Goal: Check status: Check status

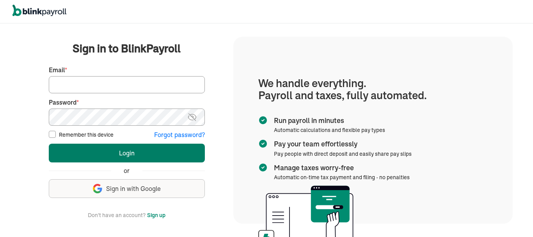
type input "bfarouqi@gmail.com"
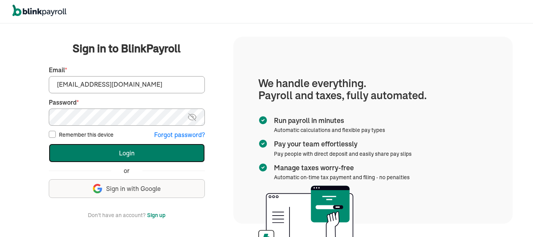
click at [124, 156] on button "Login" at bounding box center [127, 153] width 156 height 19
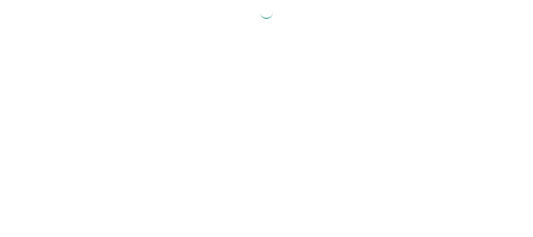
select select "2025"
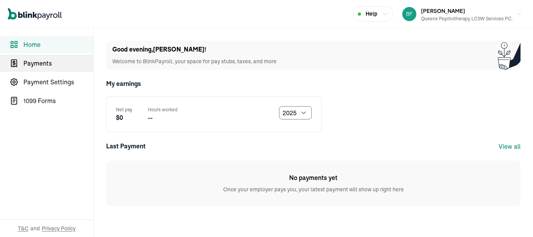
click at [50, 70] on link "Payments" at bounding box center [46, 63] width 93 height 17
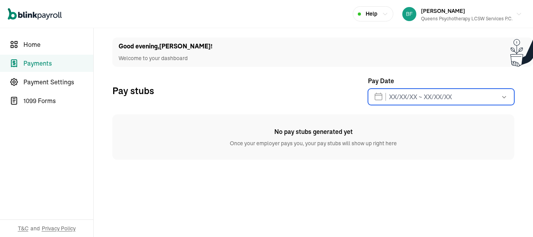
click at [447, 91] on div "[DATE] Mon Tue Wed Thu Fri Sat Sun 25 26 27 28 29 30 31 1 2 3 4 5 6 7 8 9 10 11…" at bounding box center [441, 97] width 146 height 16
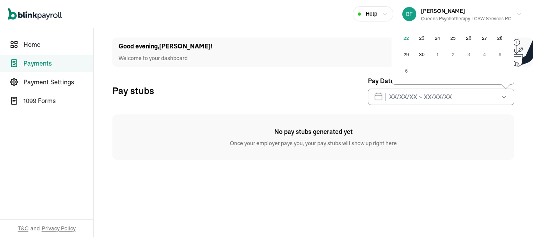
click at [263, 150] on div "No pay stubs generated yet Once your employer pays you, your pay stubs will sho…" at bounding box center [313, 136] width 402 height 45
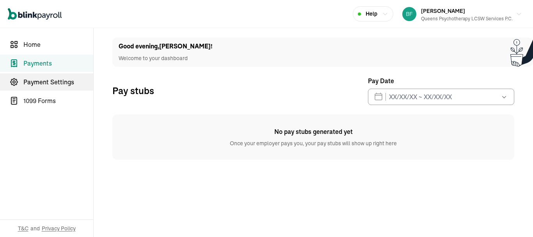
click at [56, 88] on link "Payment Settings" at bounding box center [46, 81] width 93 height 17
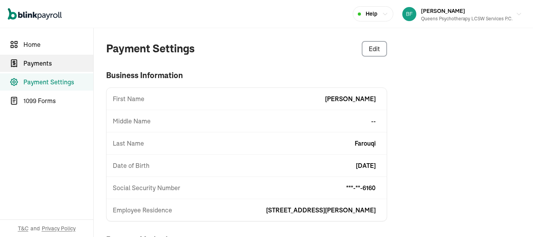
click at [43, 57] on link "Payments" at bounding box center [46, 63] width 93 height 17
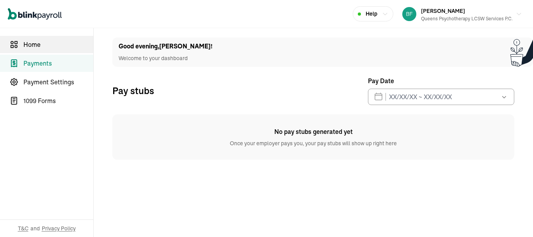
click at [33, 39] on link "Home" at bounding box center [46, 44] width 93 height 17
select select "2025"
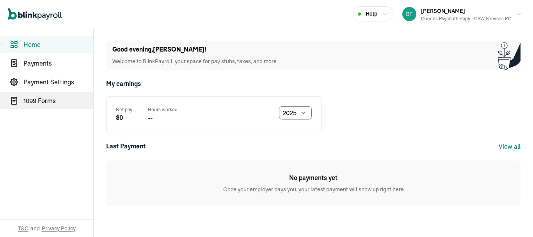
click at [58, 102] on span "1099 Forms" at bounding box center [58, 100] width 70 height 9
